Goal: Use online tool/utility: Utilize a website feature to perform a specific function

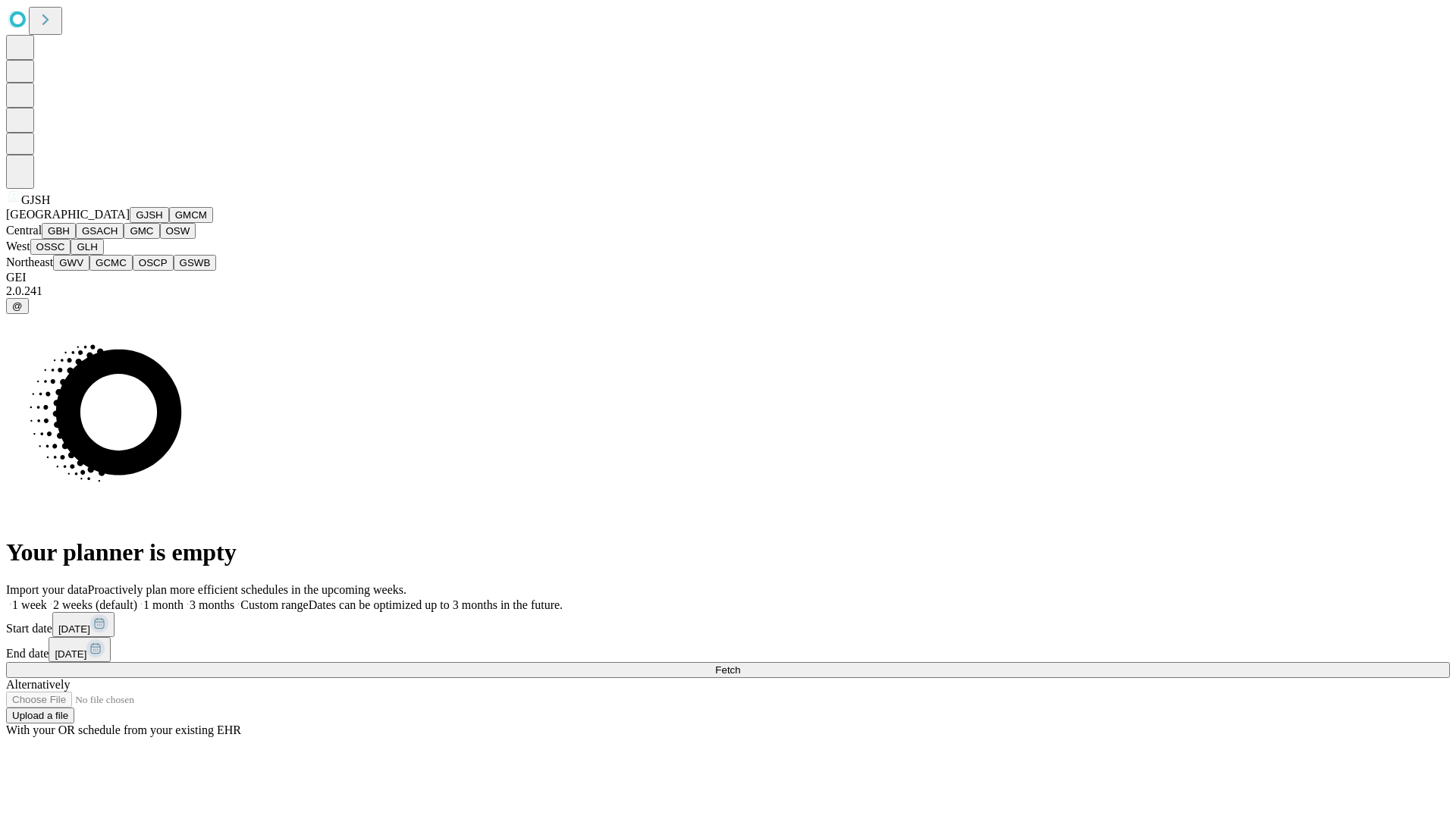
click at [130, 223] on button "GJSH" at bounding box center [149, 215] width 39 height 16
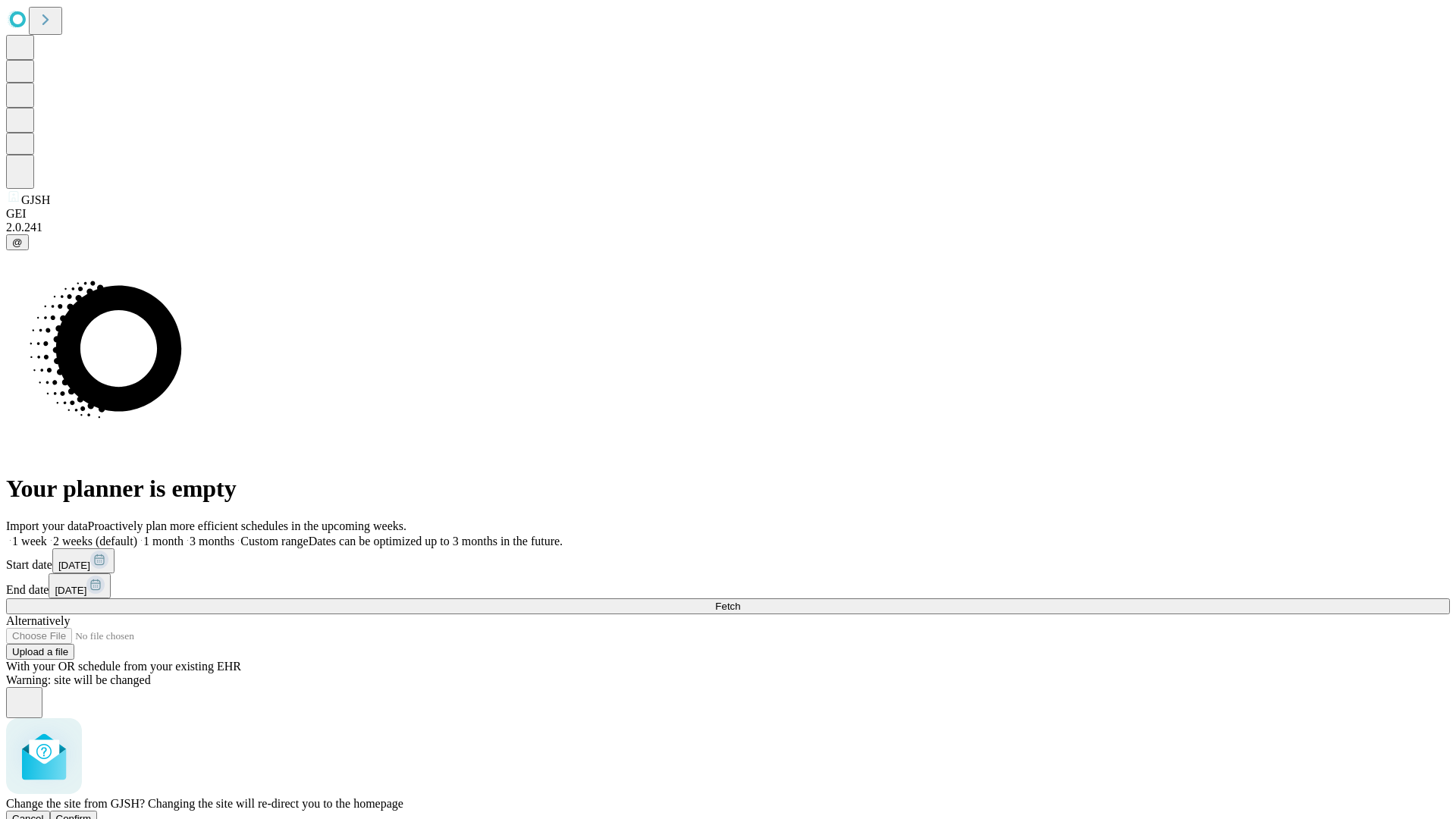
click at [92, 813] on span "Confirm" at bounding box center [73, 819] width 35 height 11
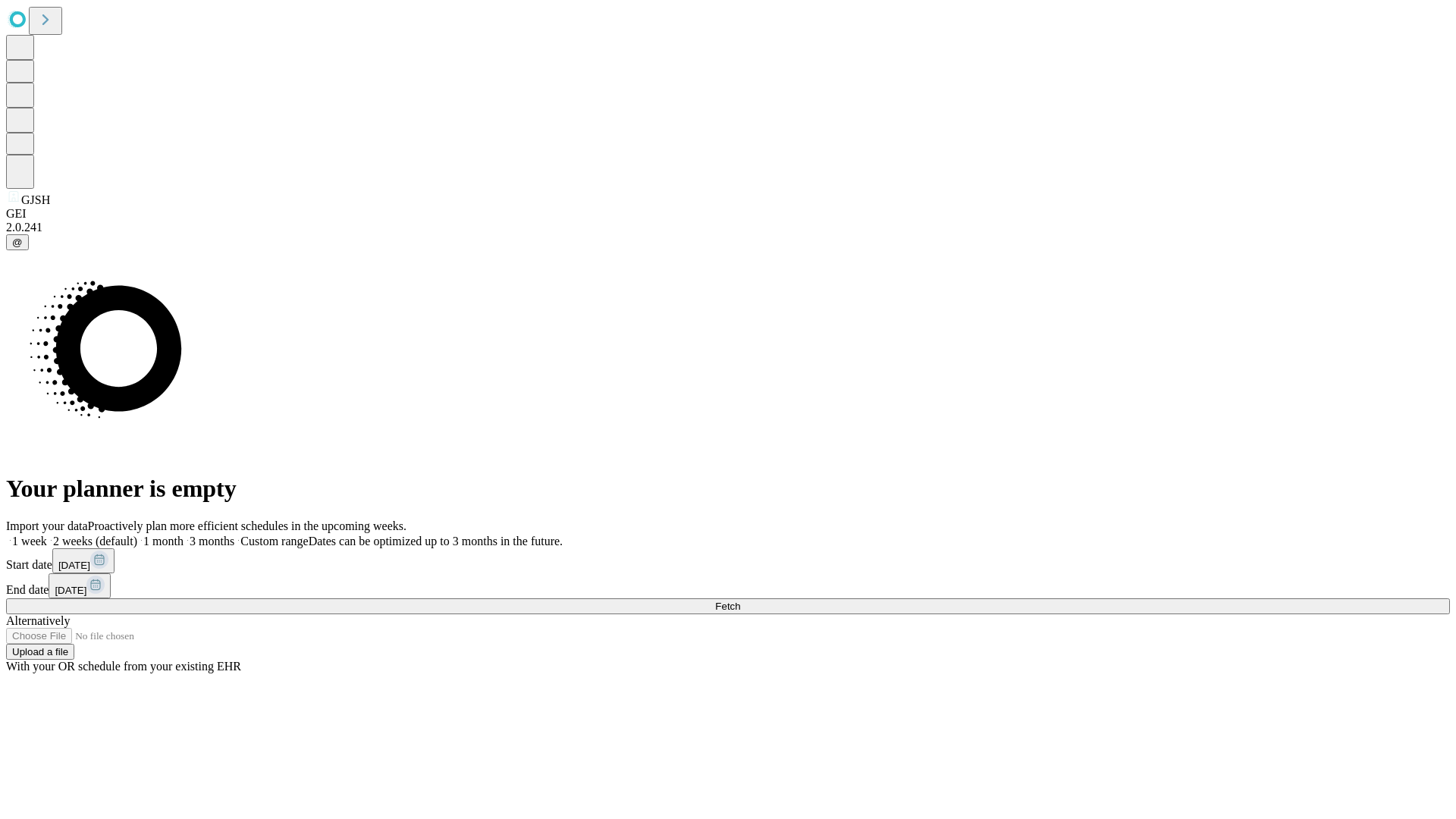
click at [183, 535] on label "1 month" at bounding box center [160, 542] width 47 height 13
click at [740, 601] on span "Fetch" at bounding box center [728, 606] width 25 height 11
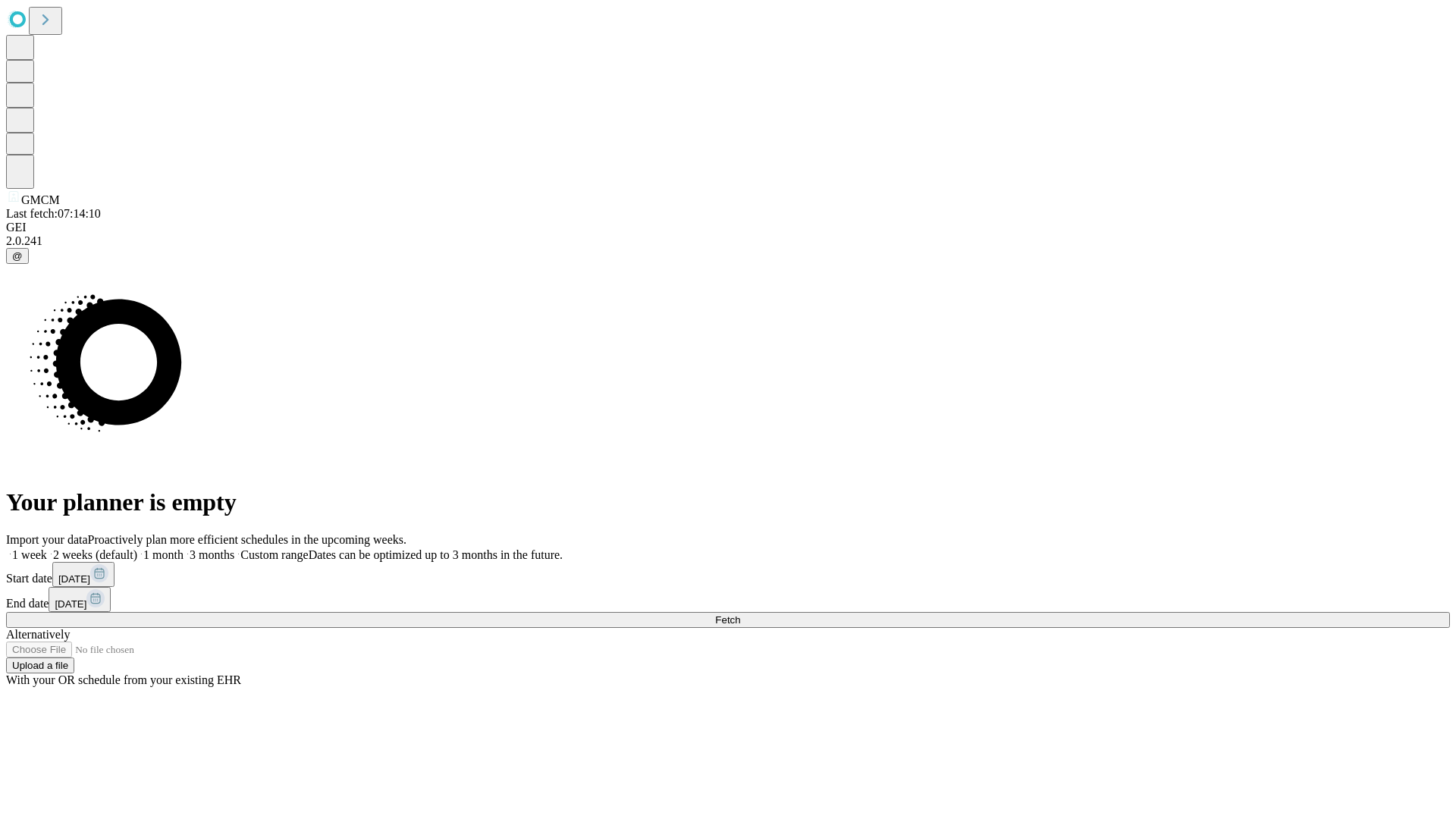
click at [183, 548] on label "1 month" at bounding box center [160, 555] width 47 height 13
click at [740, 614] on span "Fetch" at bounding box center [728, 620] width 25 height 11
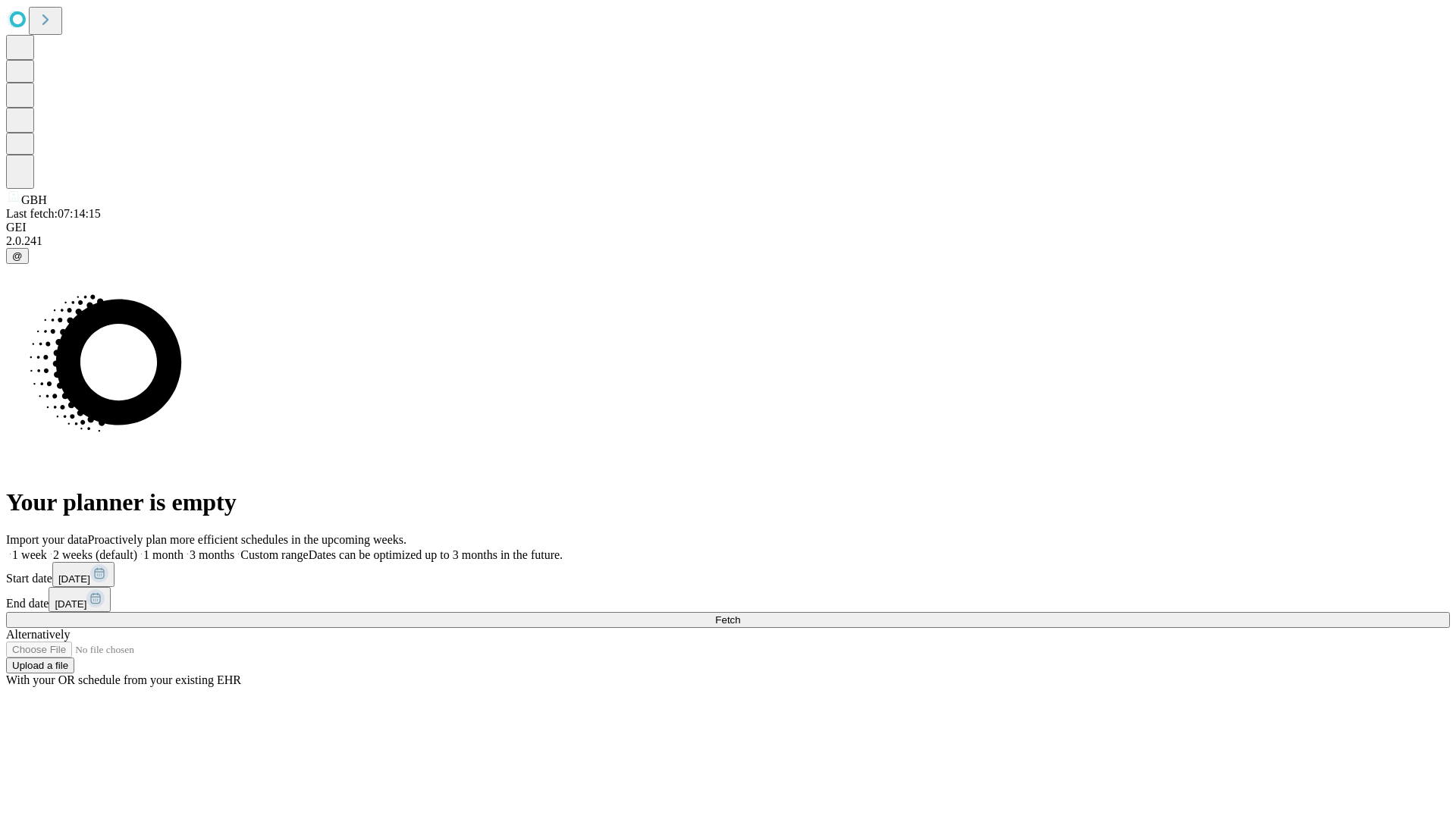
click at [183, 548] on label "1 month" at bounding box center [160, 555] width 47 height 13
click at [740, 614] on span "Fetch" at bounding box center [728, 620] width 25 height 11
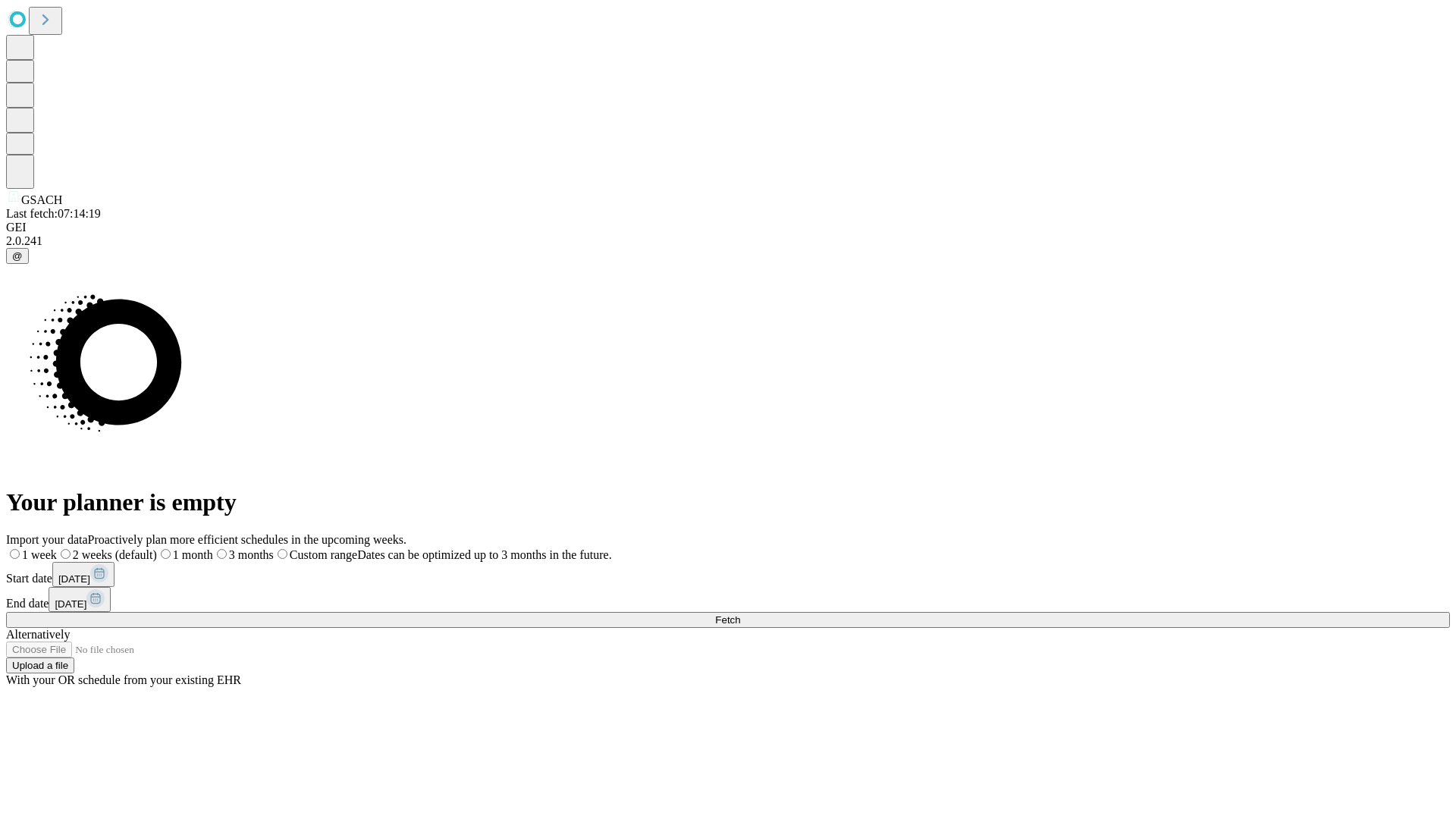
click at [214, 548] on label "1 month" at bounding box center [185, 555] width 56 height 13
click at [740, 614] on span "Fetch" at bounding box center [728, 620] width 25 height 11
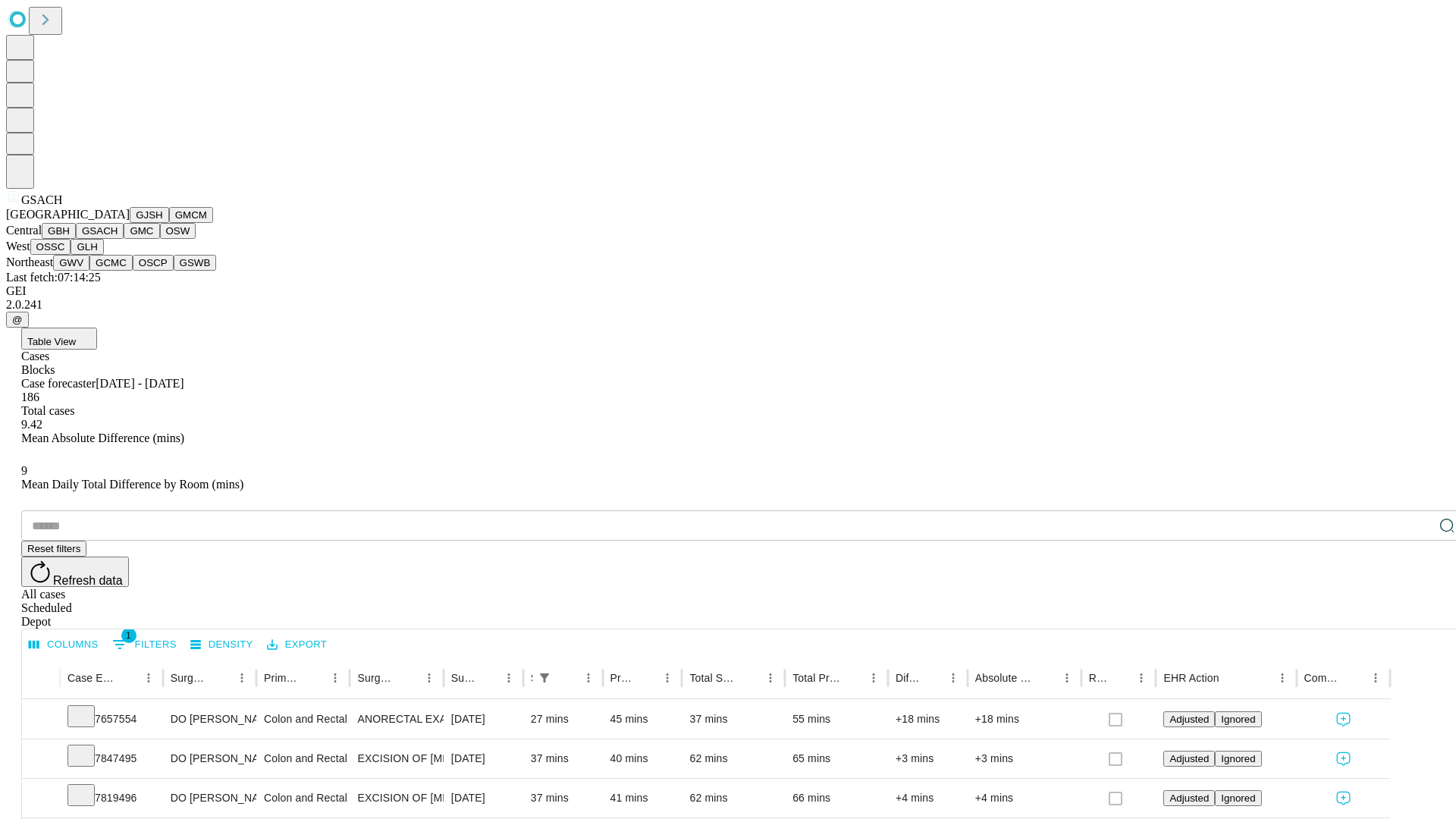
click at [124, 239] on button "GMC" at bounding box center [141, 231] width 35 height 16
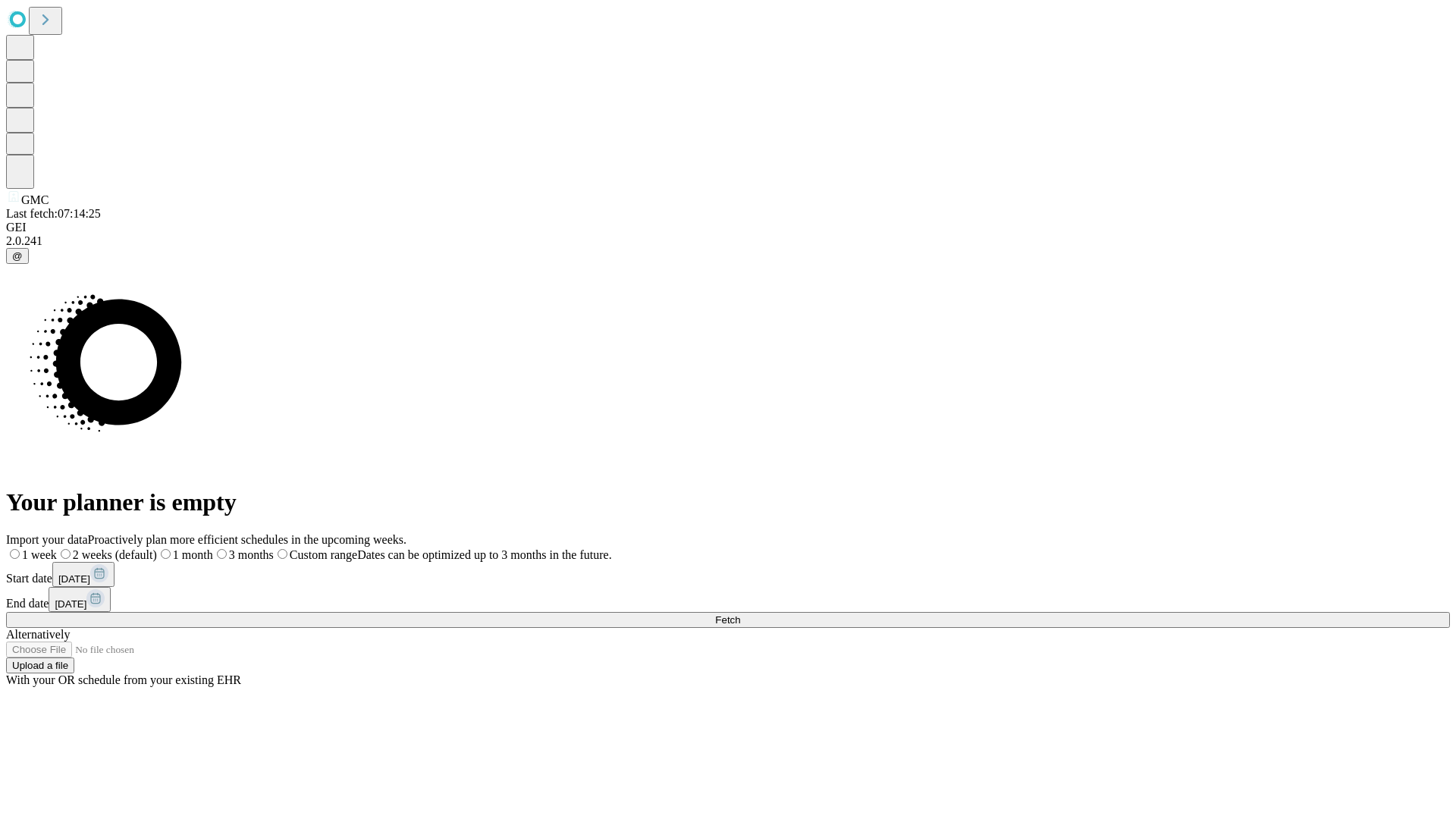
click at [214, 548] on label "1 month" at bounding box center [185, 555] width 56 height 13
click at [740, 614] on span "Fetch" at bounding box center [728, 620] width 25 height 11
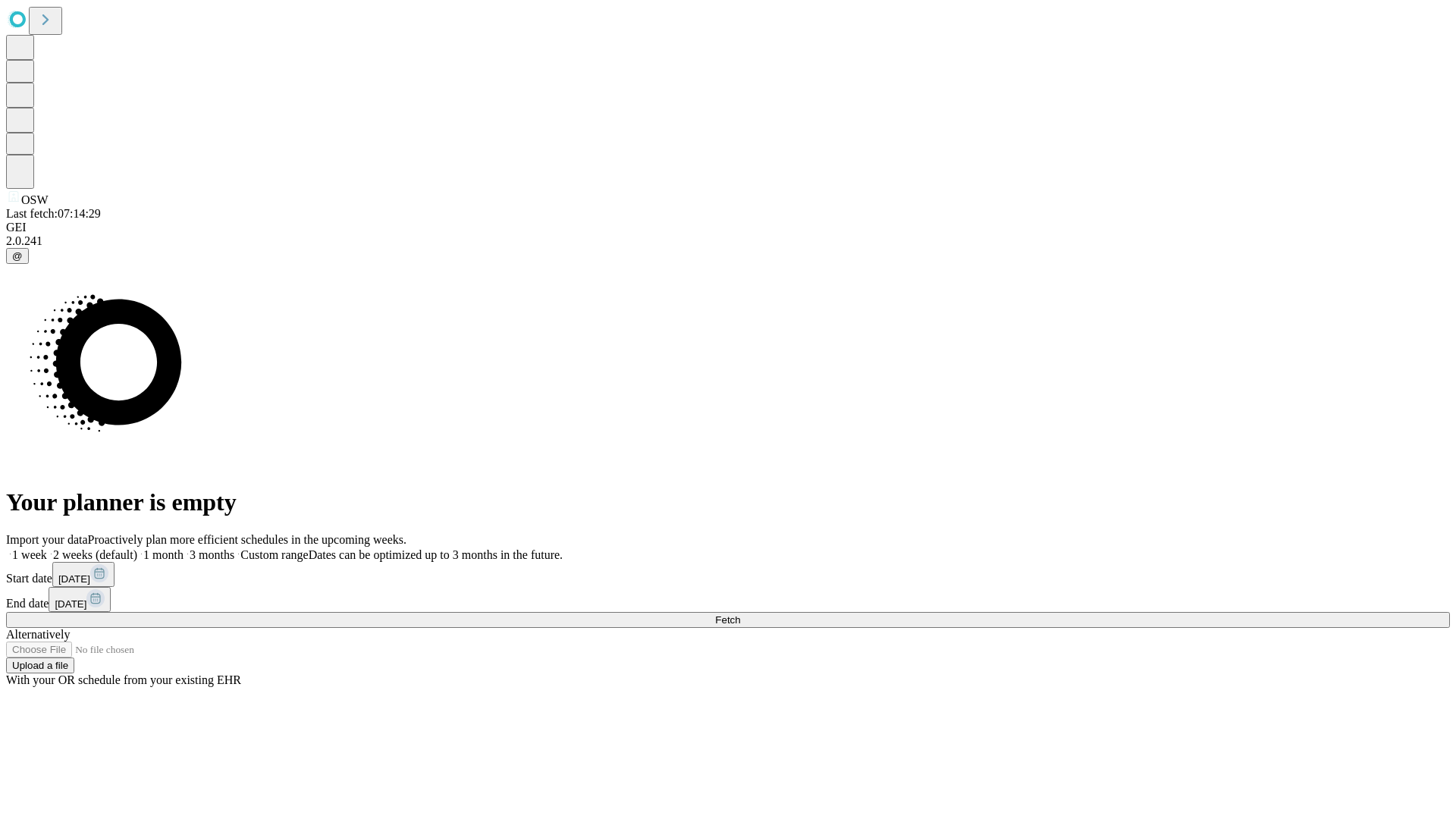
click at [183, 548] on label "1 month" at bounding box center [160, 555] width 47 height 13
click at [740, 614] on span "Fetch" at bounding box center [728, 620] width 25 height 11
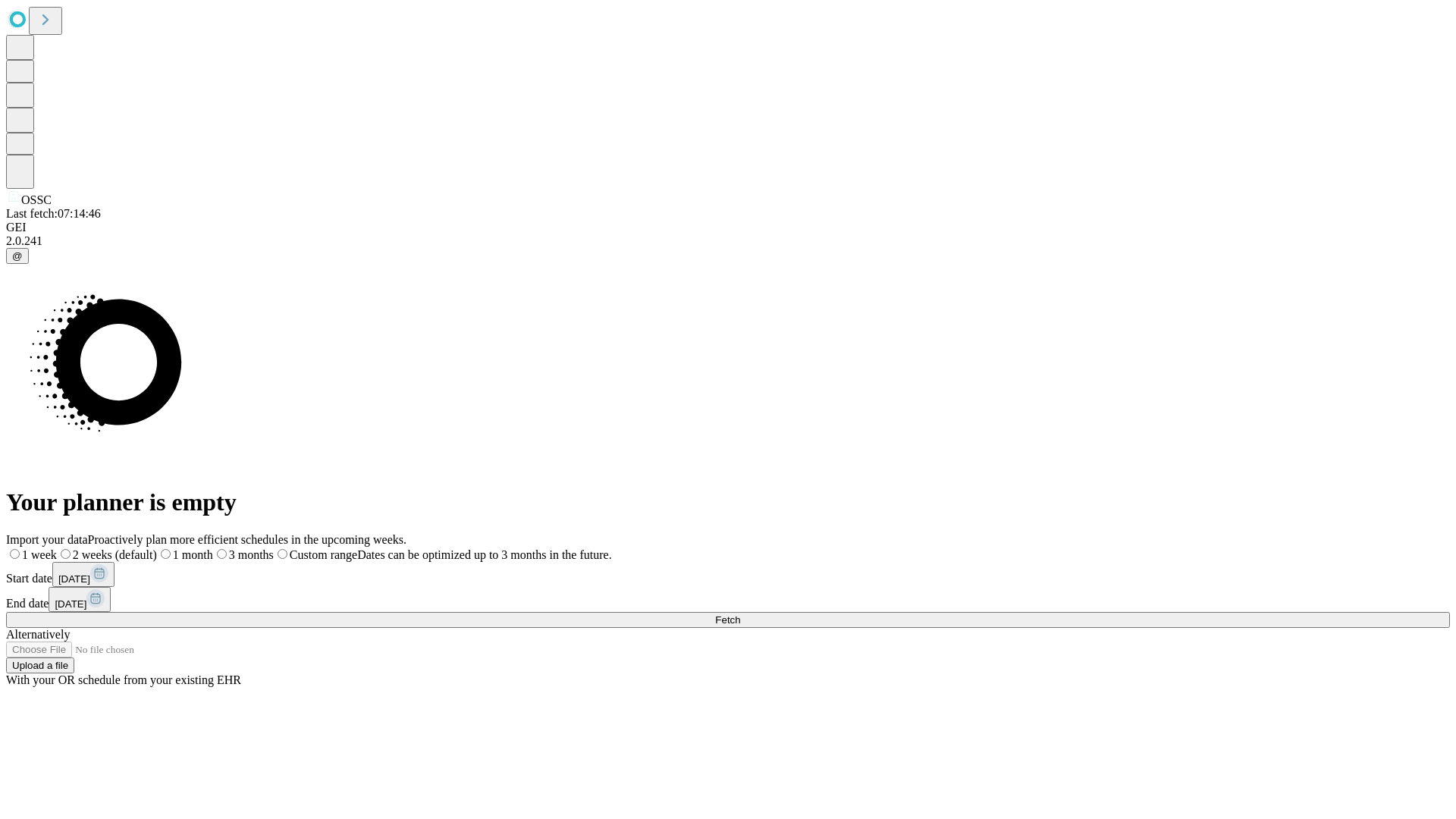
click at [214, 548] on label "1 month" at bounding box center [185, 555] width 56 height 13
click at [740, 614] on span "Fetch" at bounding box center [728, 620] width 25 height 11
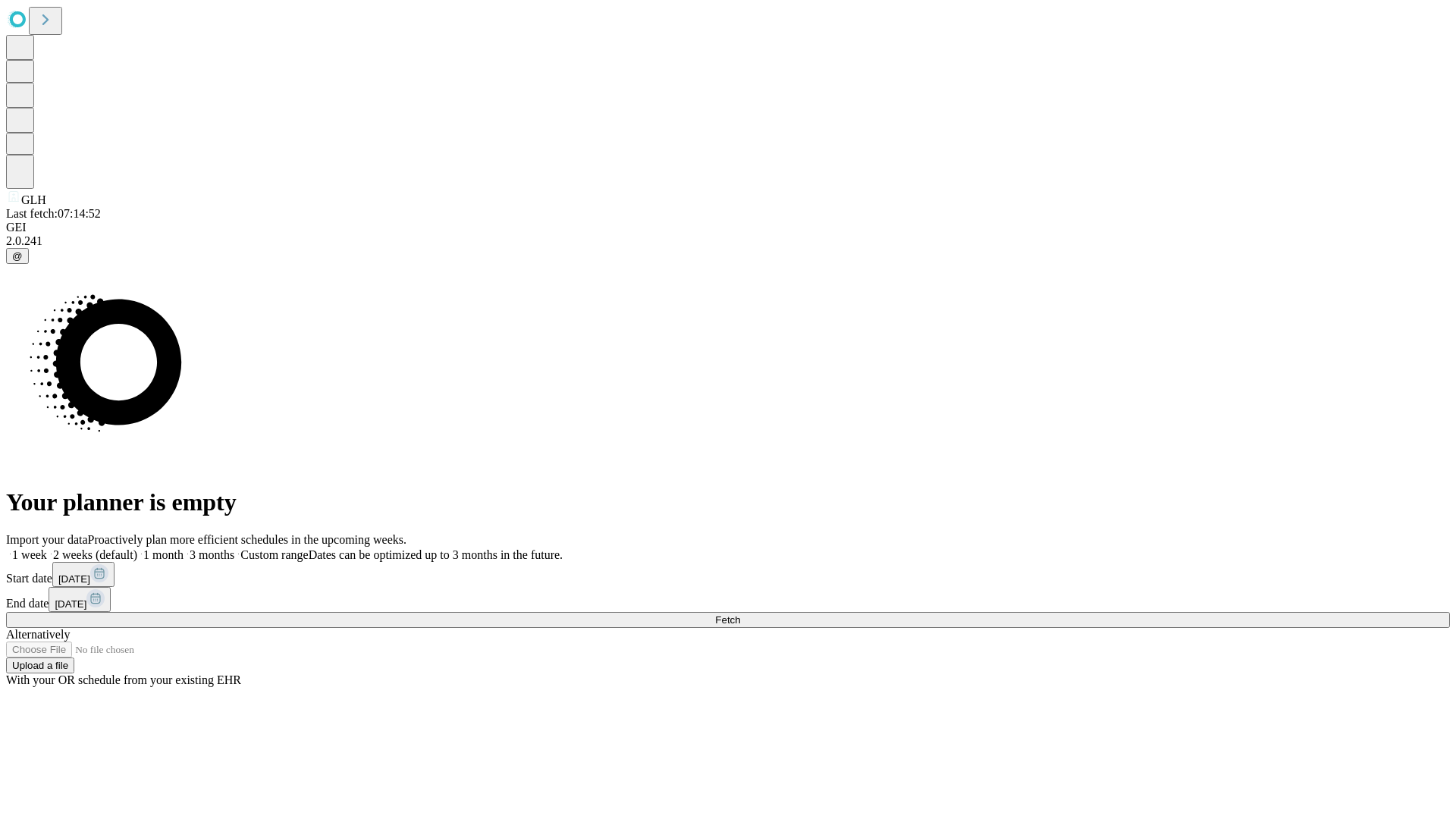
click at [183, 548] on label "1 month" at bounding box center [160, 555] width 47 height 13
click at [740, 614] on span "Fetch" at bounding box center [728, 620] width 25 height 11
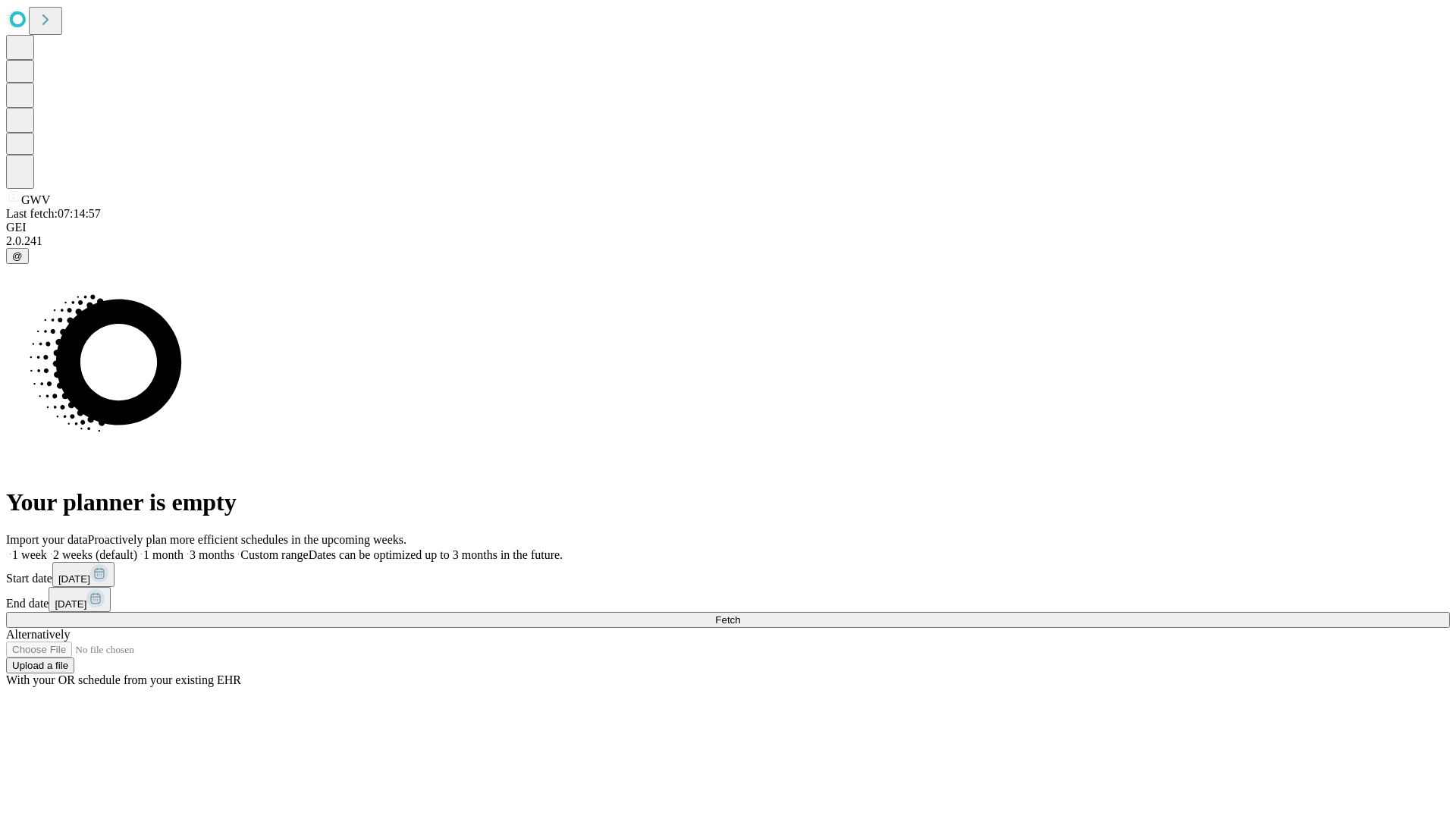
click at [183, 548] on label "1 month" at bounding box center [160, 555] width 47 height 13
click at [740, 614] on span "Fetch" at bounding box center [728, 620] width 25 height 11
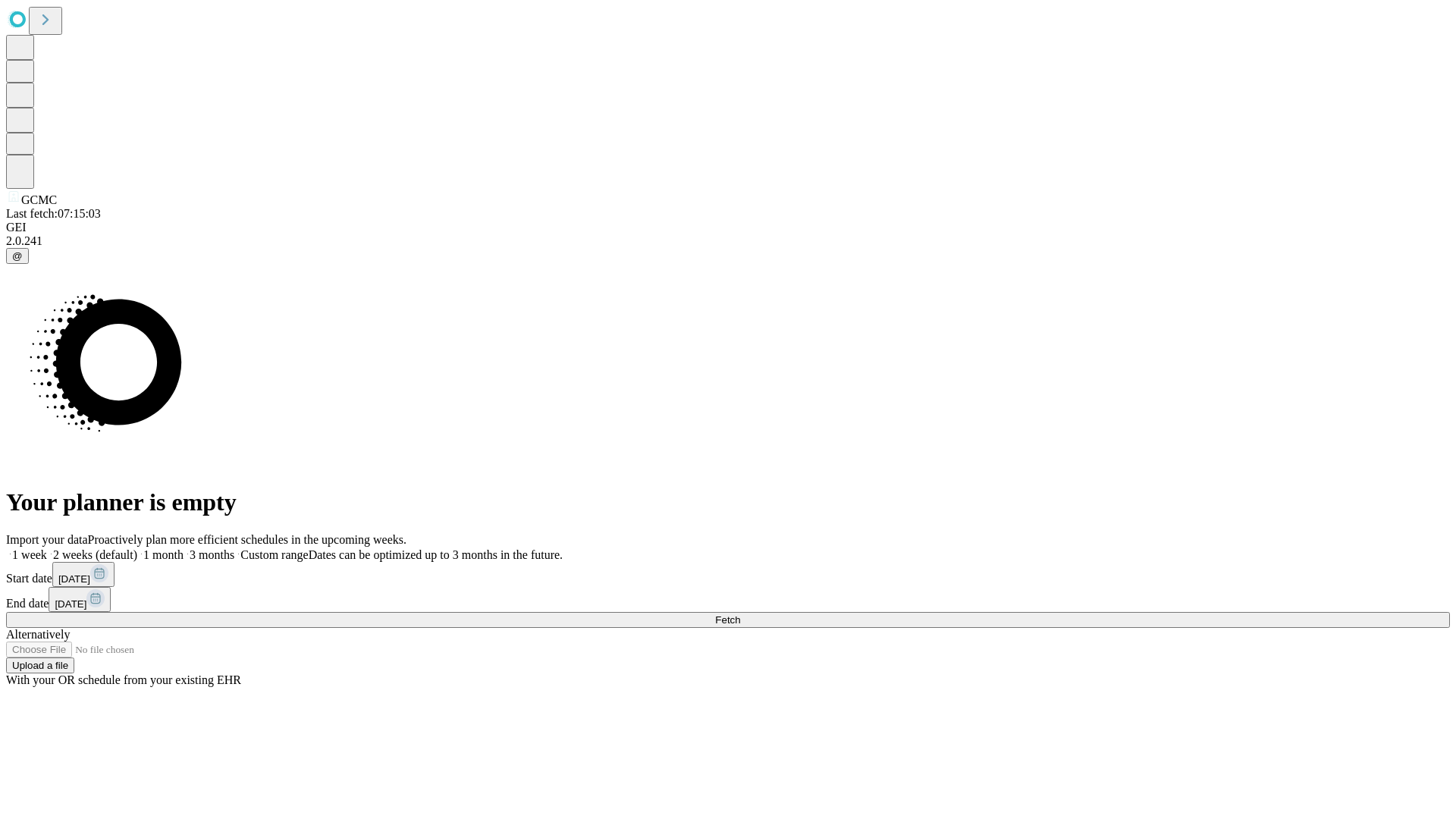
click at [183, 548] on label "1 month" at bounding box center [160, 555] width 47 height 13
click at [740, 614] on span "Fetch" at bounding box center [728, 620] width 25 height 11
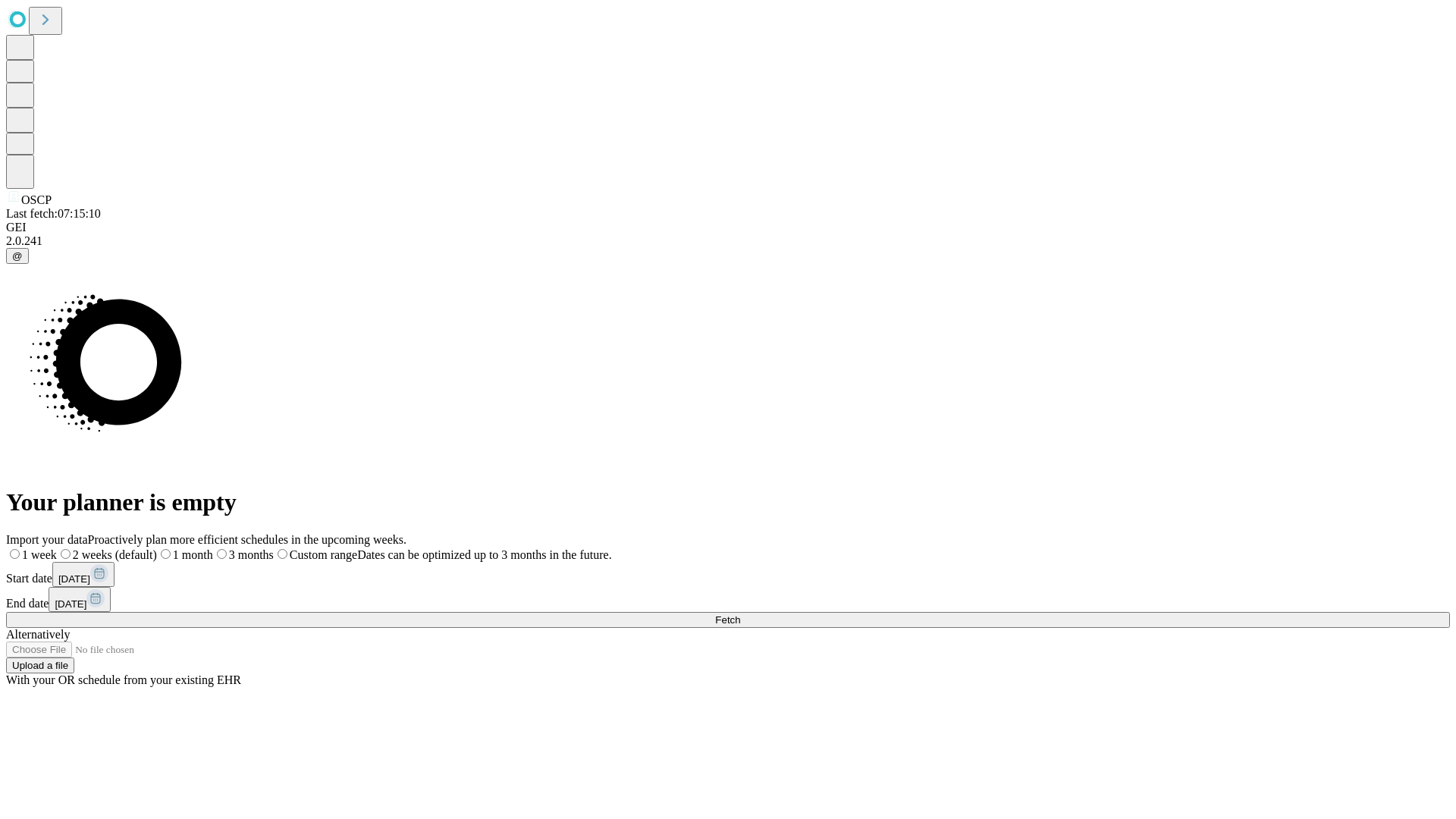
click at [214, 548] on label "1 month" at bounding box center [185, 555] width 56 height 13
click at [740, 614] on span "Fetch" at bounding box center [728, 620] width 25 height 11
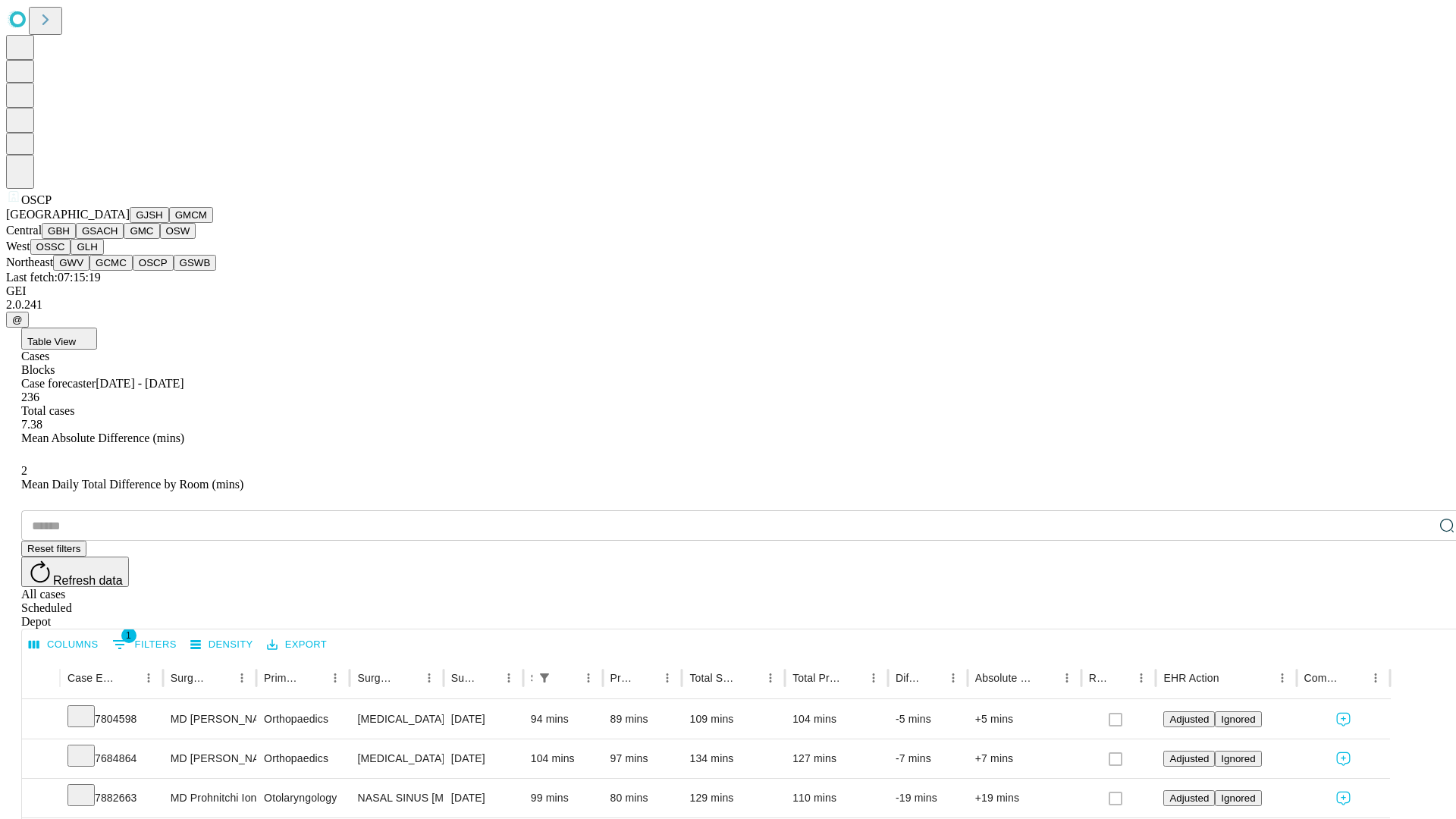
click at [174, 271] on button "GSWB" at bounding box center [195, 262] width 43 height 16
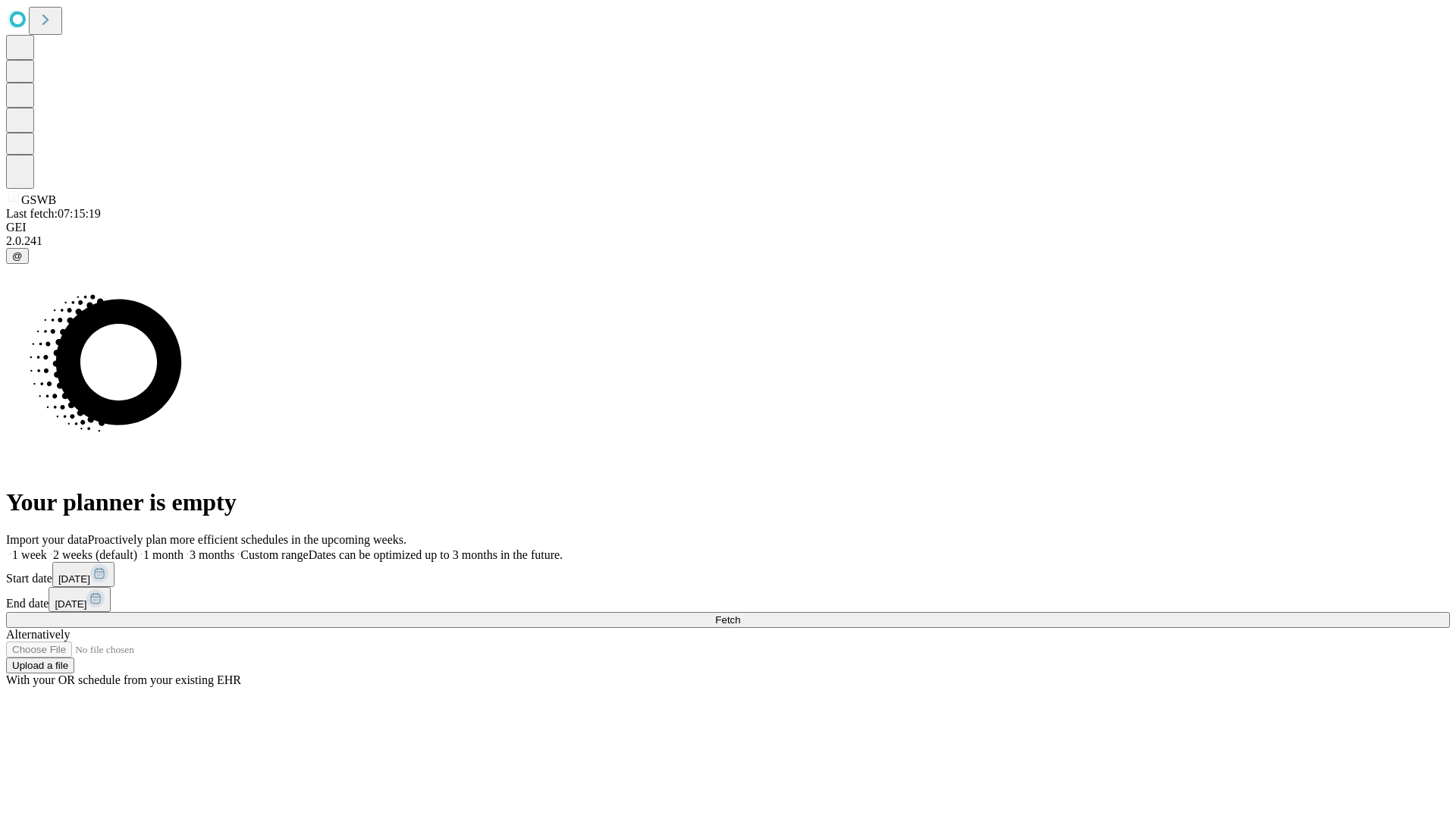
click at [183, 548] on label "1 month" at bounding box center [160, 555] width 47 height 13
click at [740, 614] on span "Fetch" at bounding box center [728, 620] width 25 height 11
